Goal: Information Seeking & Learning: Find specific fact

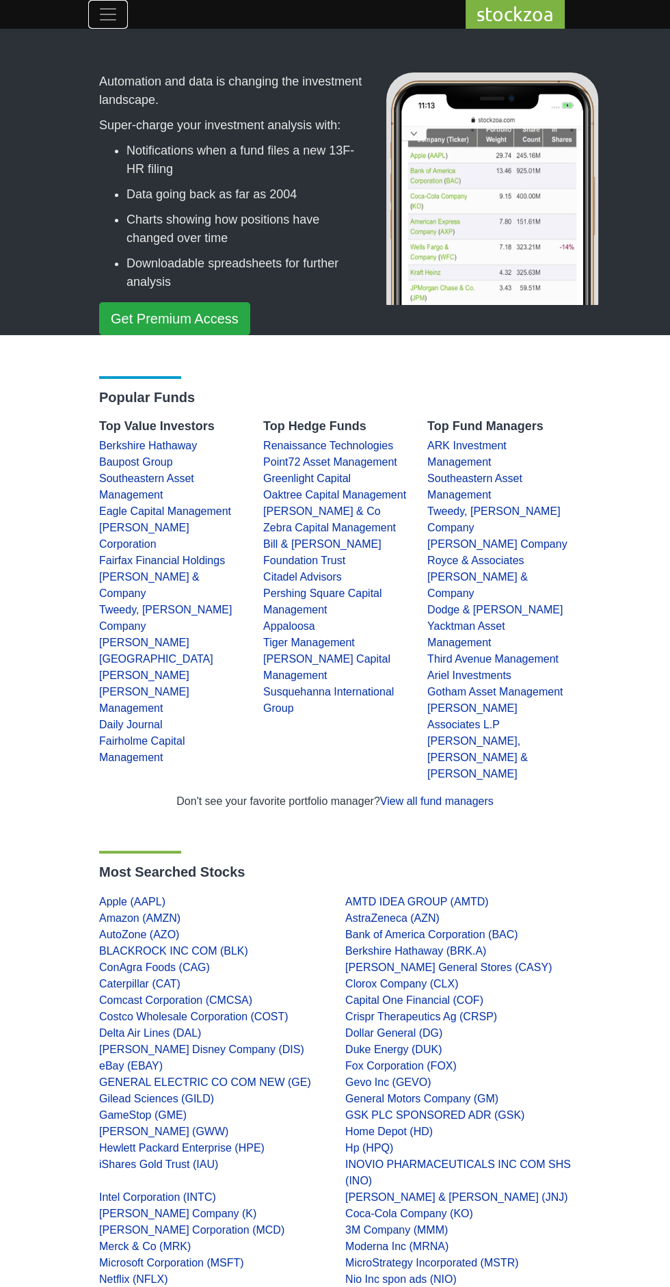
click at [107, 16] on span "Toggle navigation" at bounding box center [108, 14] width 21 height 21
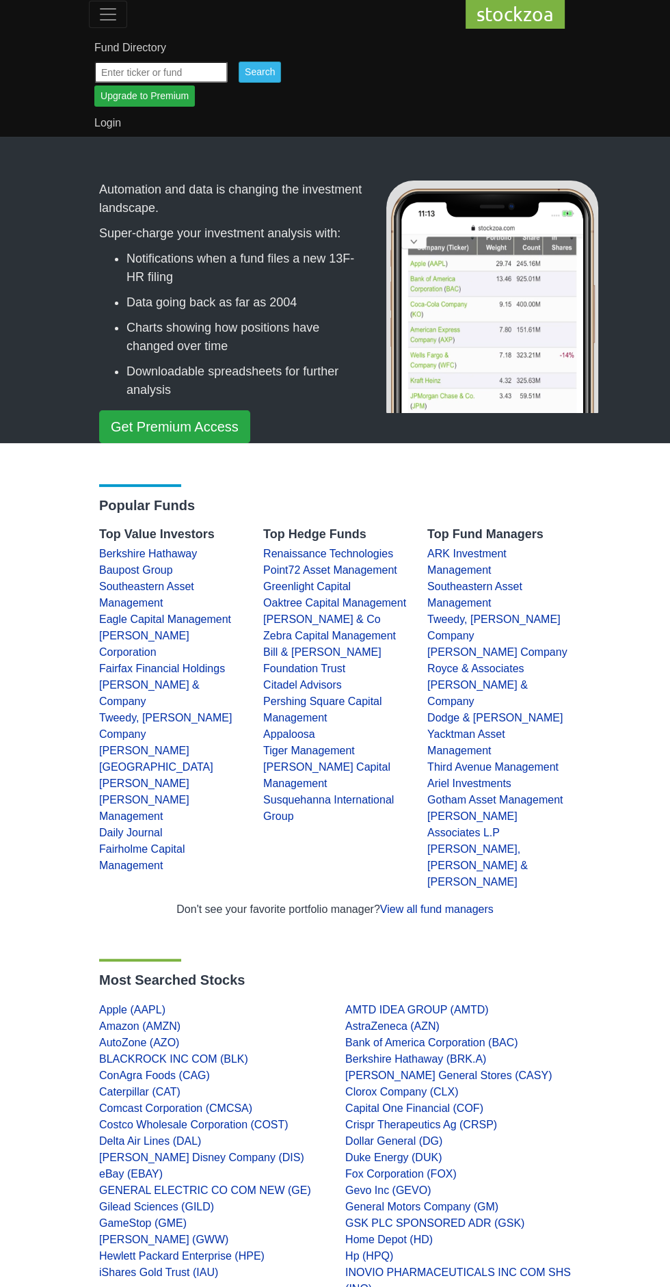
click at [201, 72] on input "text" at bounding box center [160, 72] width 133 height 21
type input "sharplink gaming"
click at [271, 72] on input "Search" at bounding box center [260, 72] width 42 height 21
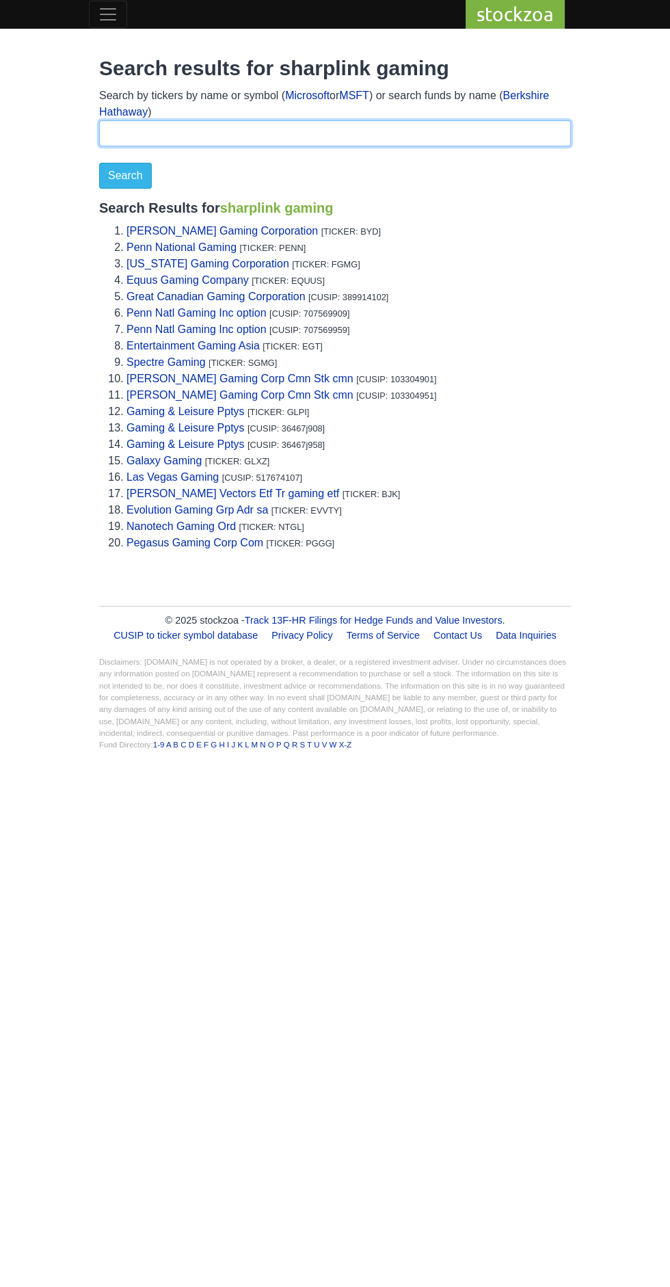
click at [181, 129] on input "text" at bounding box center [335, 133] width 472 height 26
type input "SBET"
click at [124, 175] on input "Search" at bounding box center [125, 176] width 53 height 26
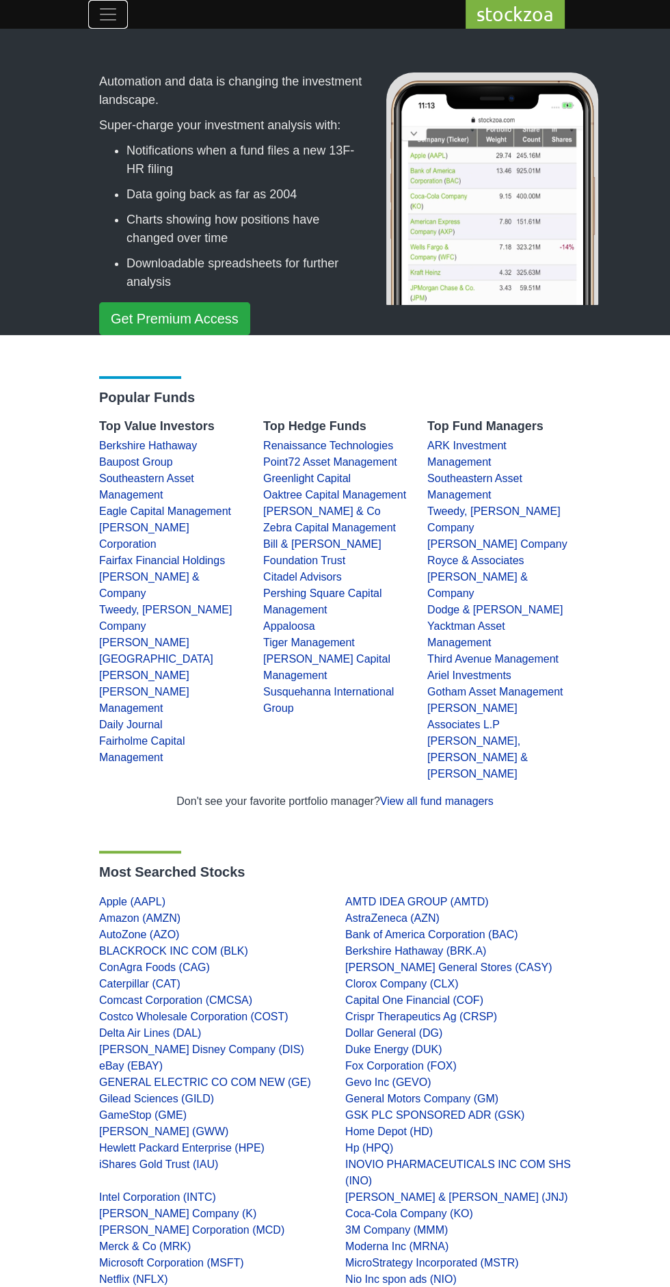
click at [110, 14] on span "Toggle navigation" at bounding box center [108, 14] width 21 height 21
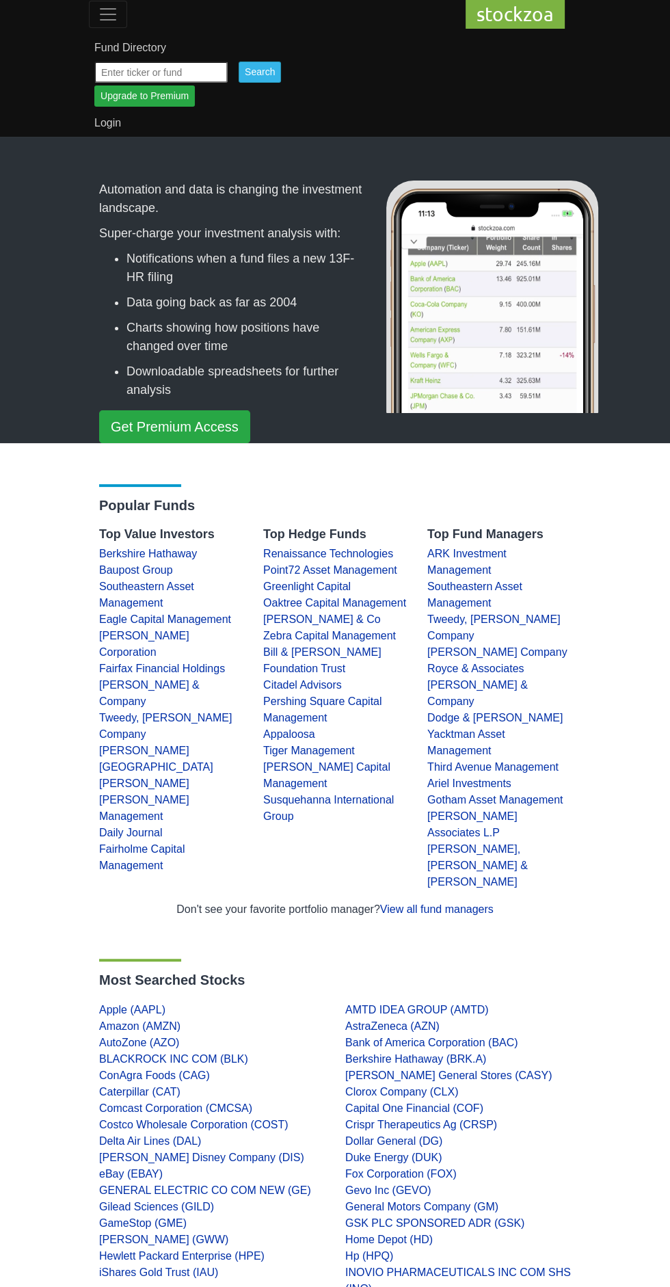
click at [209, 76] on input "text" at bounding box center [160, 72] width 133 height 21
type input "S"
type input "A"
type input "ETHA"
click at [273, 72] on input "Search" at bounding box center [260, 72] width 42 height 21
